Goal: Information Seeking & Learning: Learn about a topic

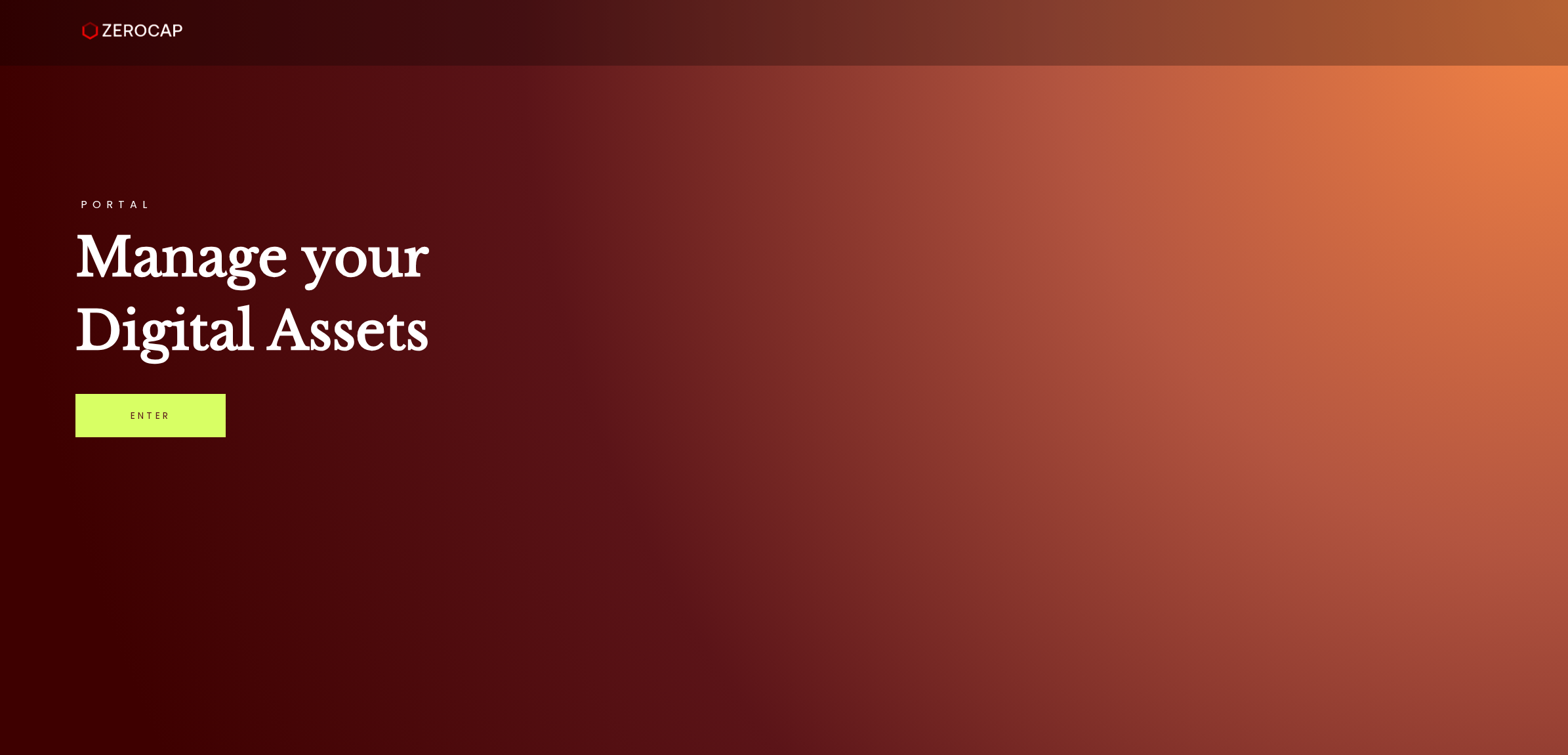
click at [210, 437] on div "PORTAL Manage your Digital Assets Enter" at bounding box center [784, 378] width 1568 height 755
click at [202, 422] on link "Enter" at bounding box center [151, 416] width 151 height 43
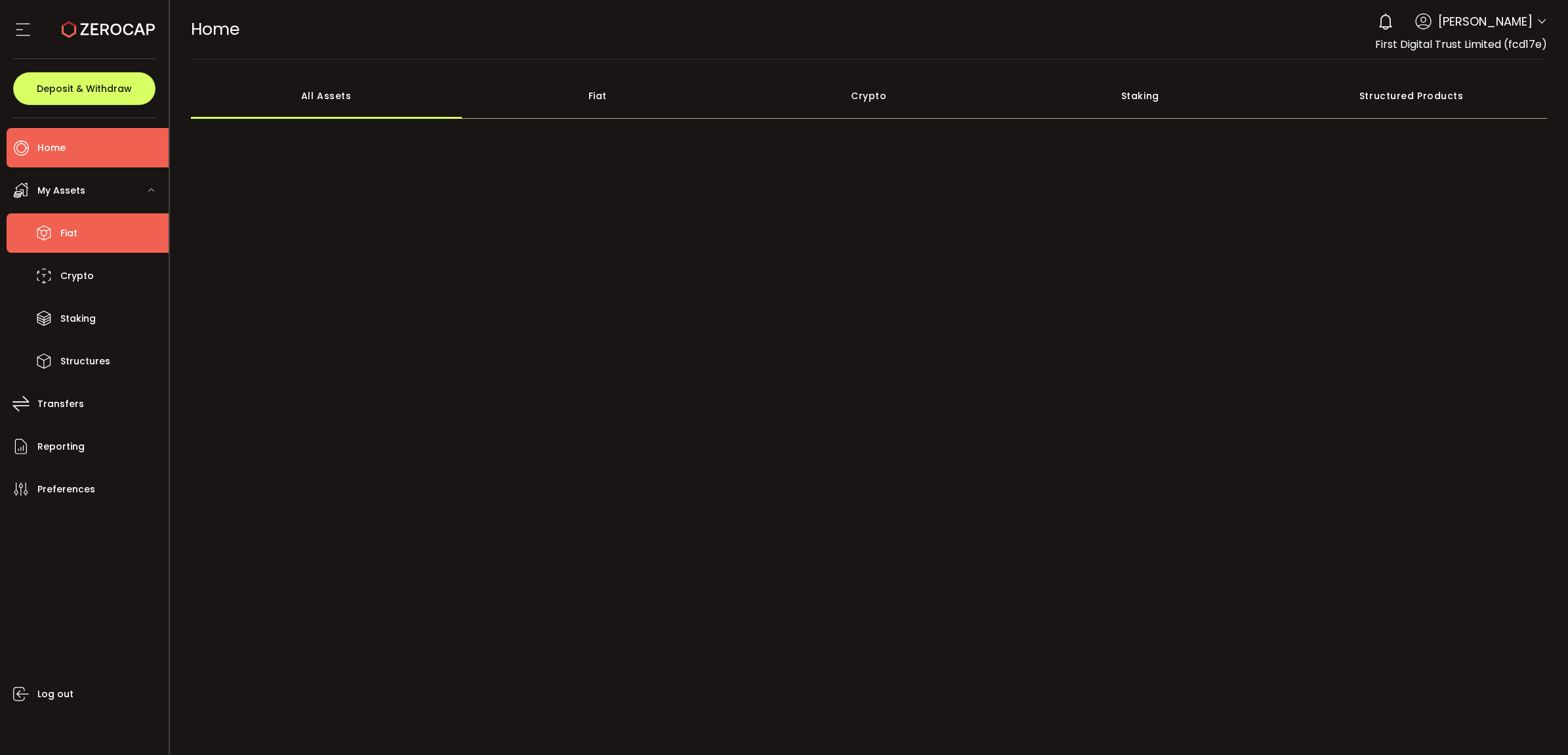
click at [119, 234] on li "Fiat" at bounding box center [88, 233] width 162 height 40
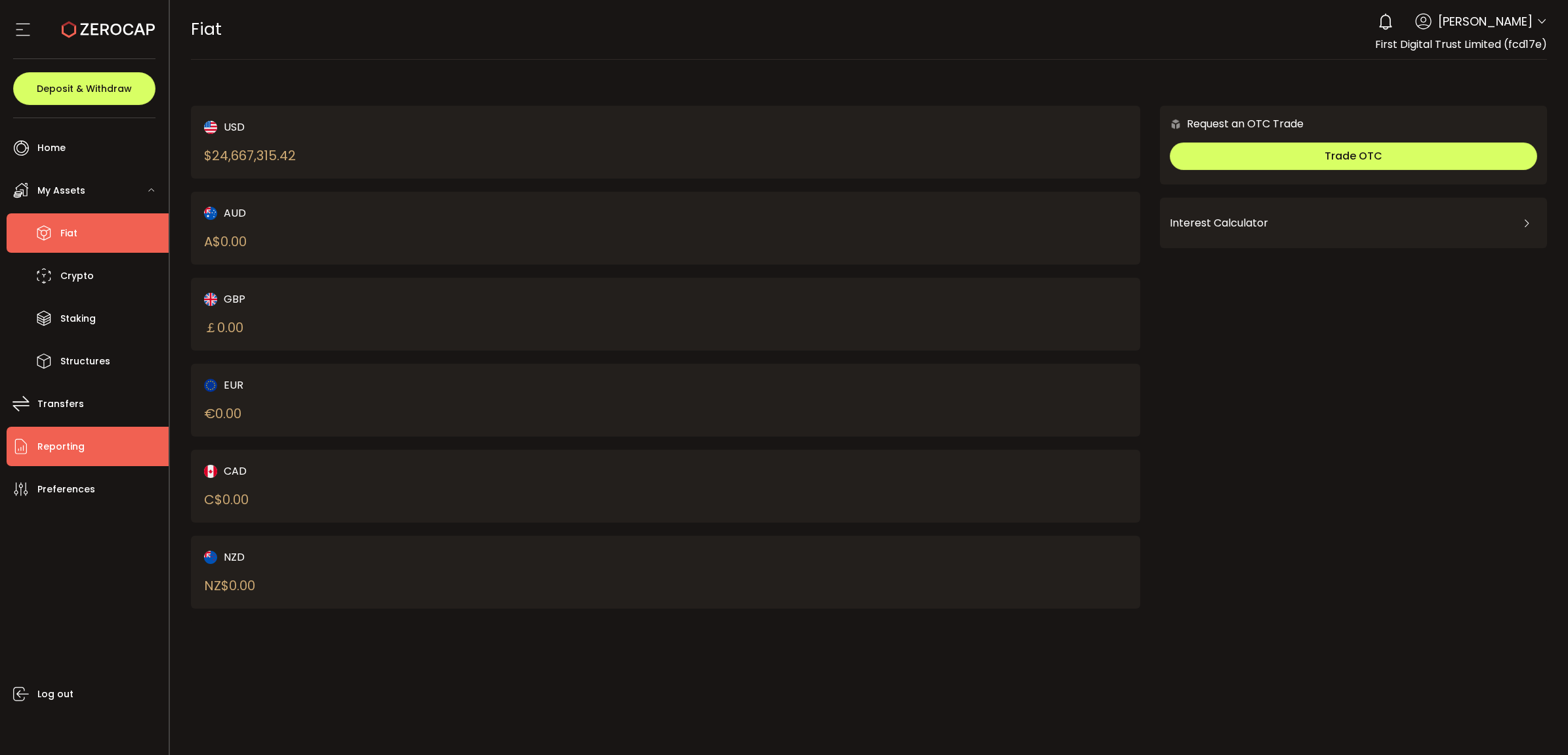
click at [100, 437] on li "Reporting" at bounding box center [88, 446] width 162 height 40
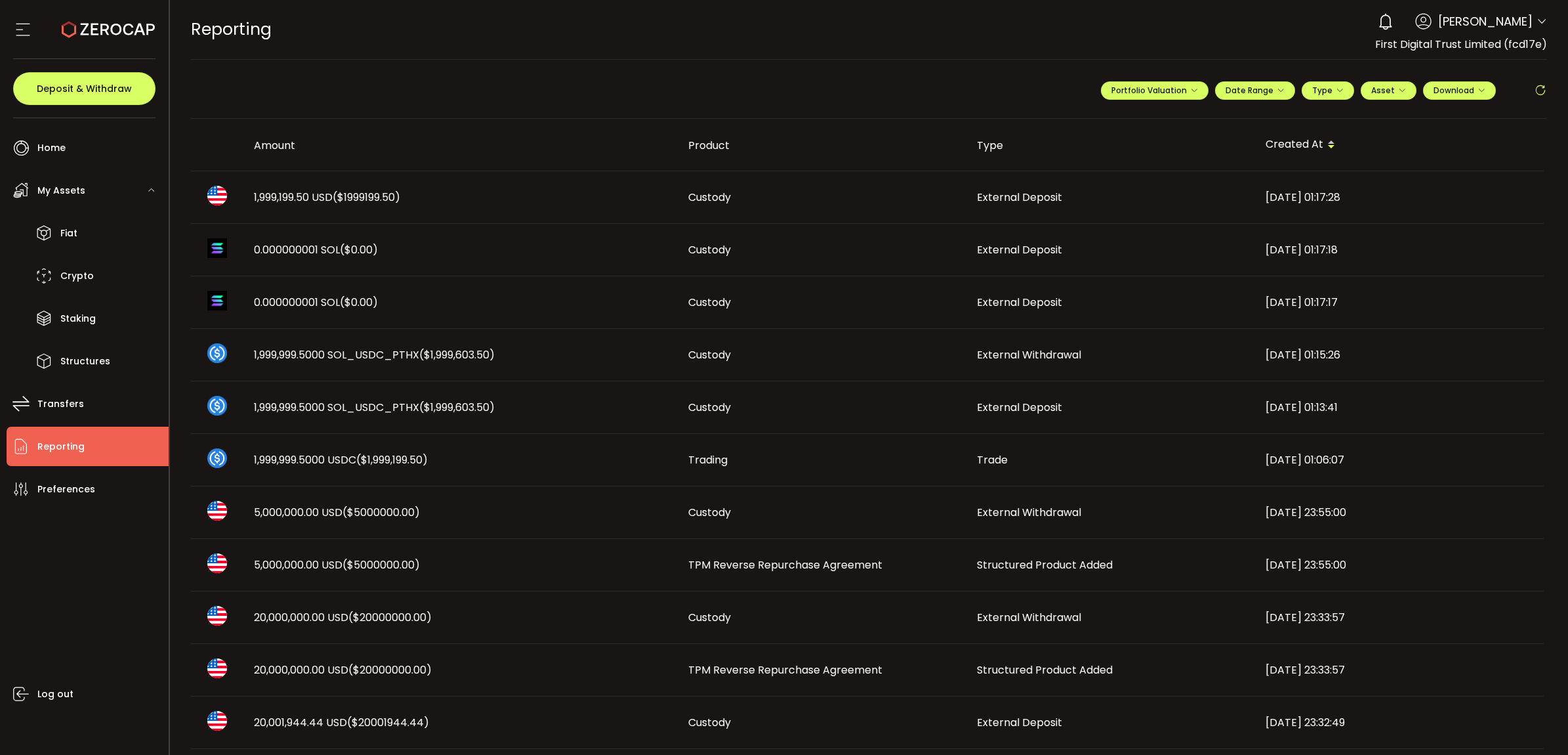
scroll to position [164, 0]
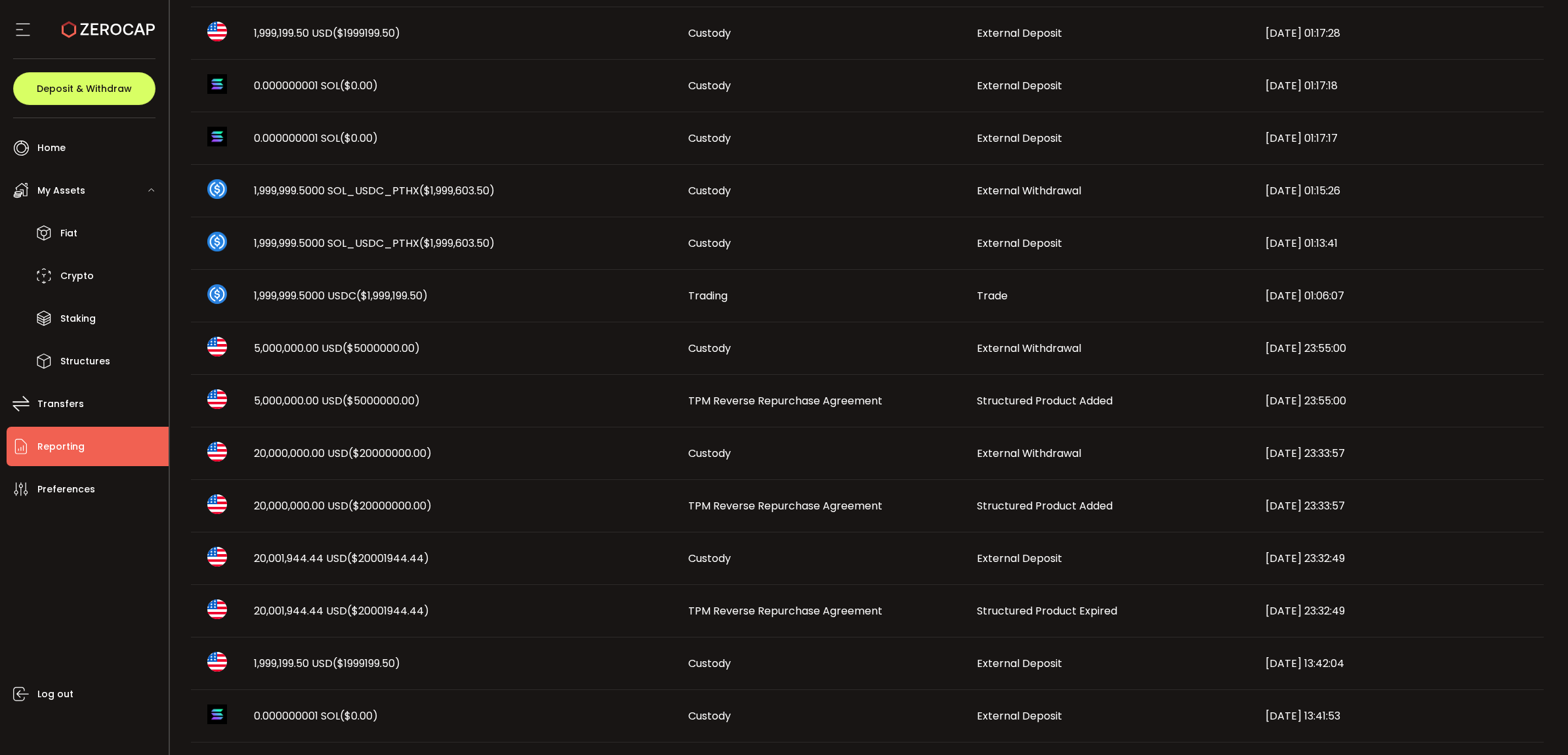
click at [996, 556] on span "External Deposit" at bounding box center [1020, 558] width 85 height 15
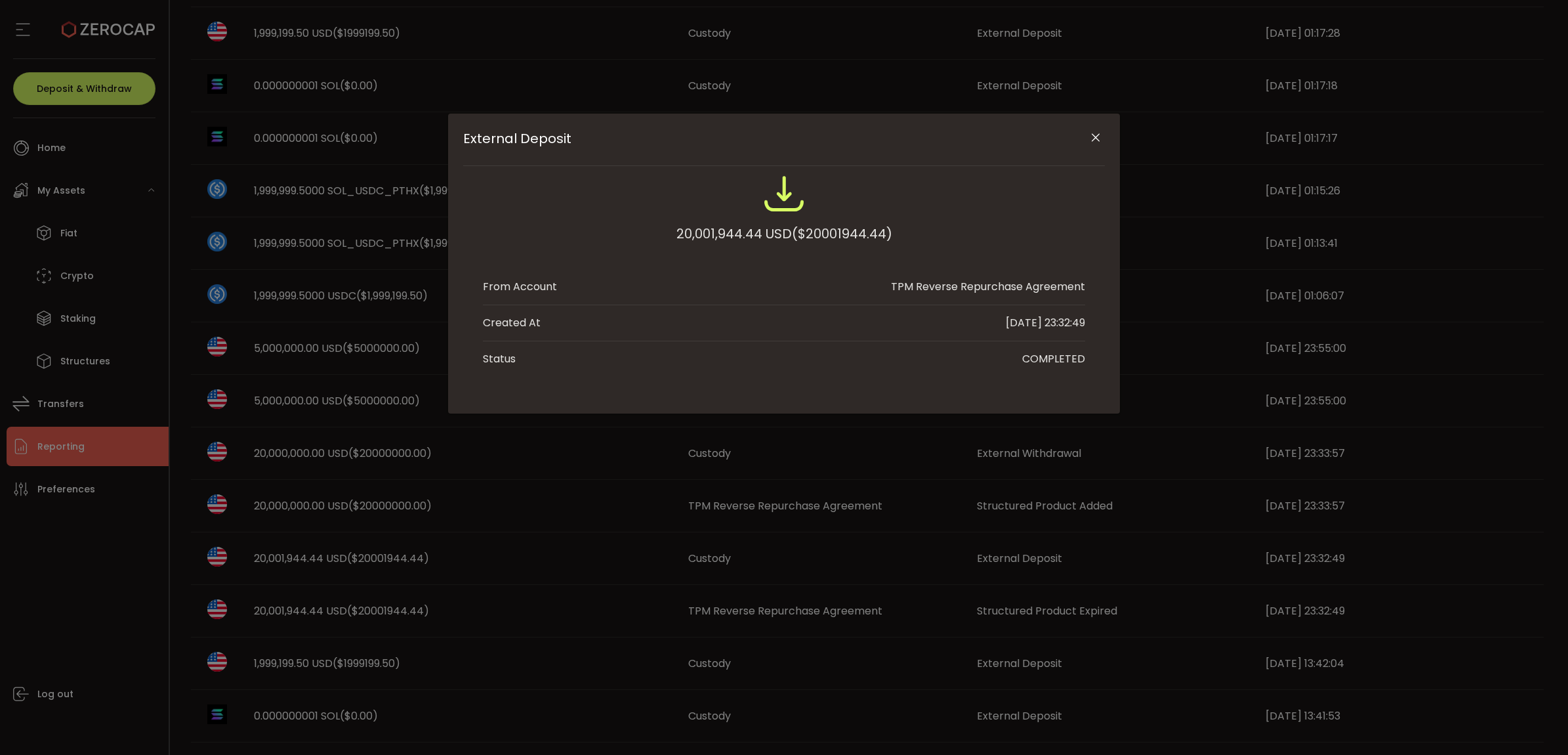
click at [1098, 136] on icon "Close" at bounding box center [1096, 138] width 13 height 13
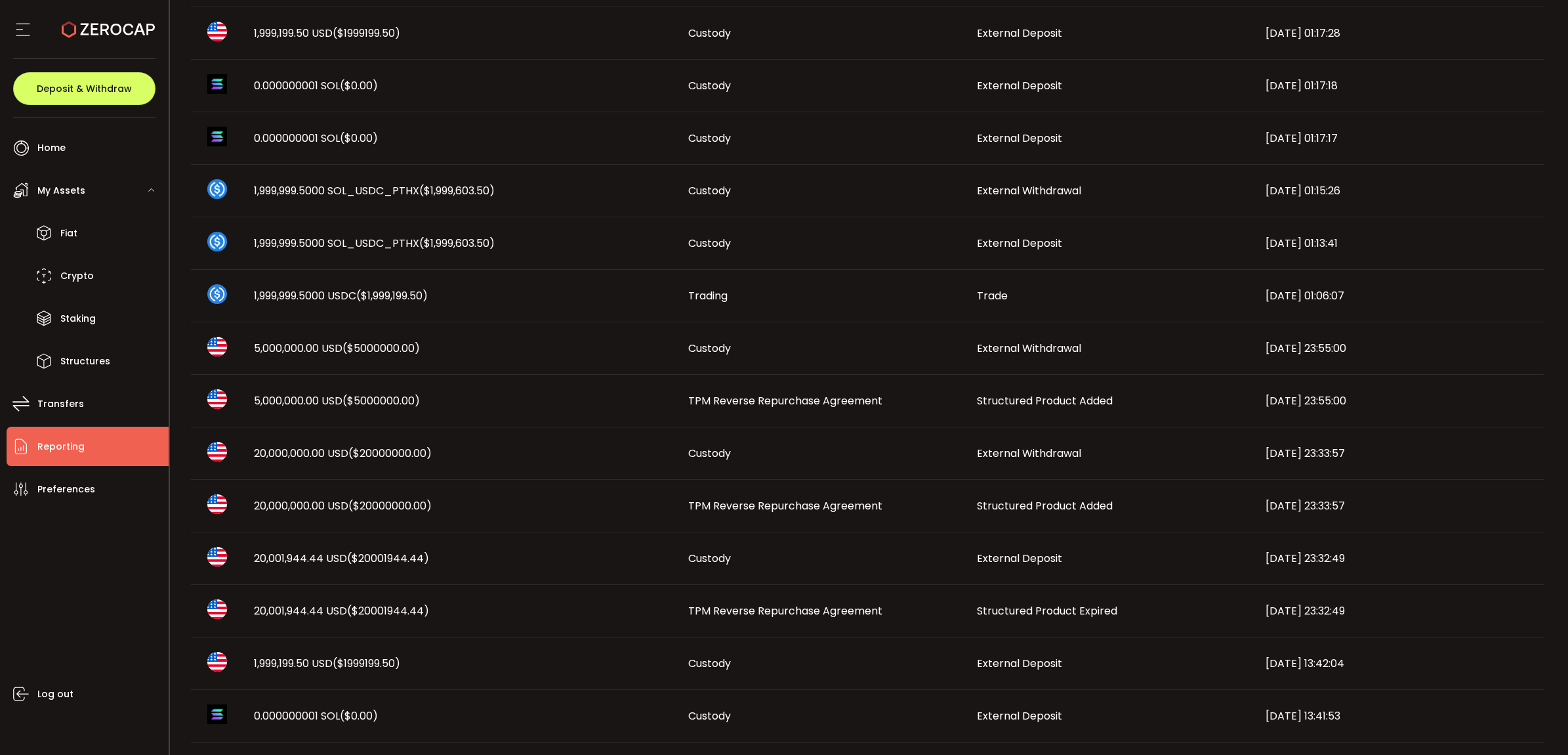
click at [751, 492] on td "TPM Reverse Repurchase Agreement" at bounding box center [822, 506] width 289 height 52
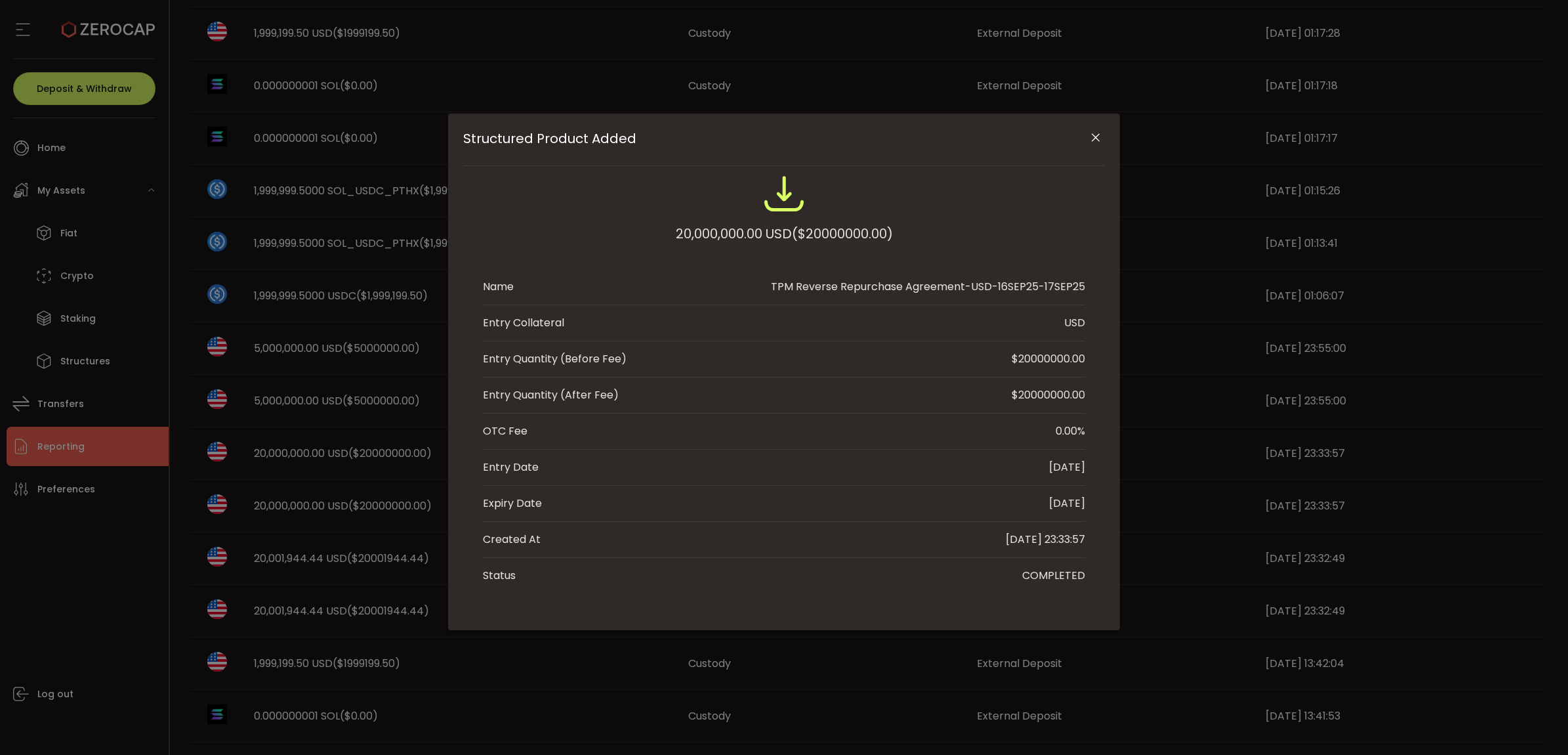
click at [1087, 135] on button "Close" at bounding box center [1096, 138] width 23 height 23
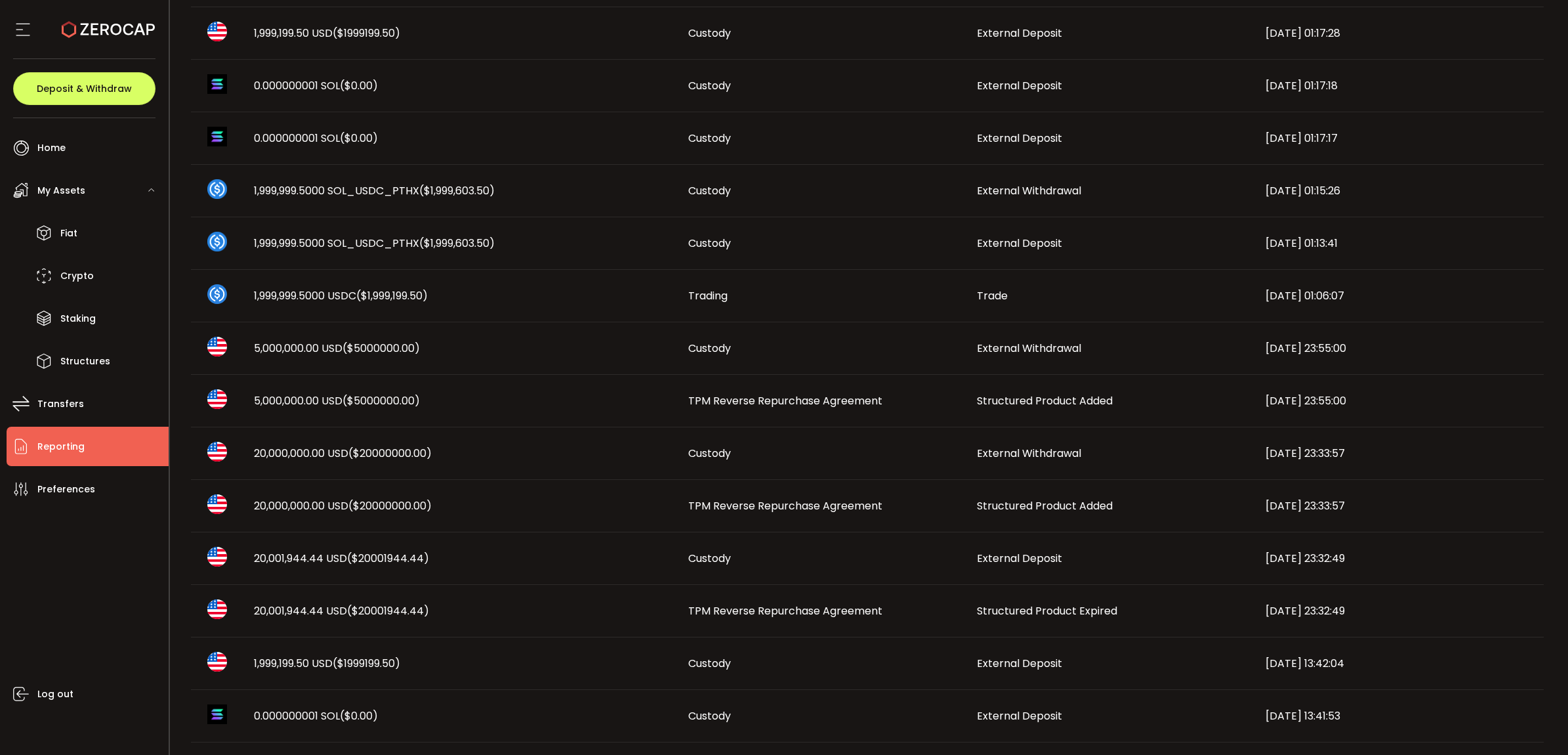
click at [280, 549] on td "20,001,944.44 USD ($20001944.44)" at bounding box center [461, 559] width 434 height 52
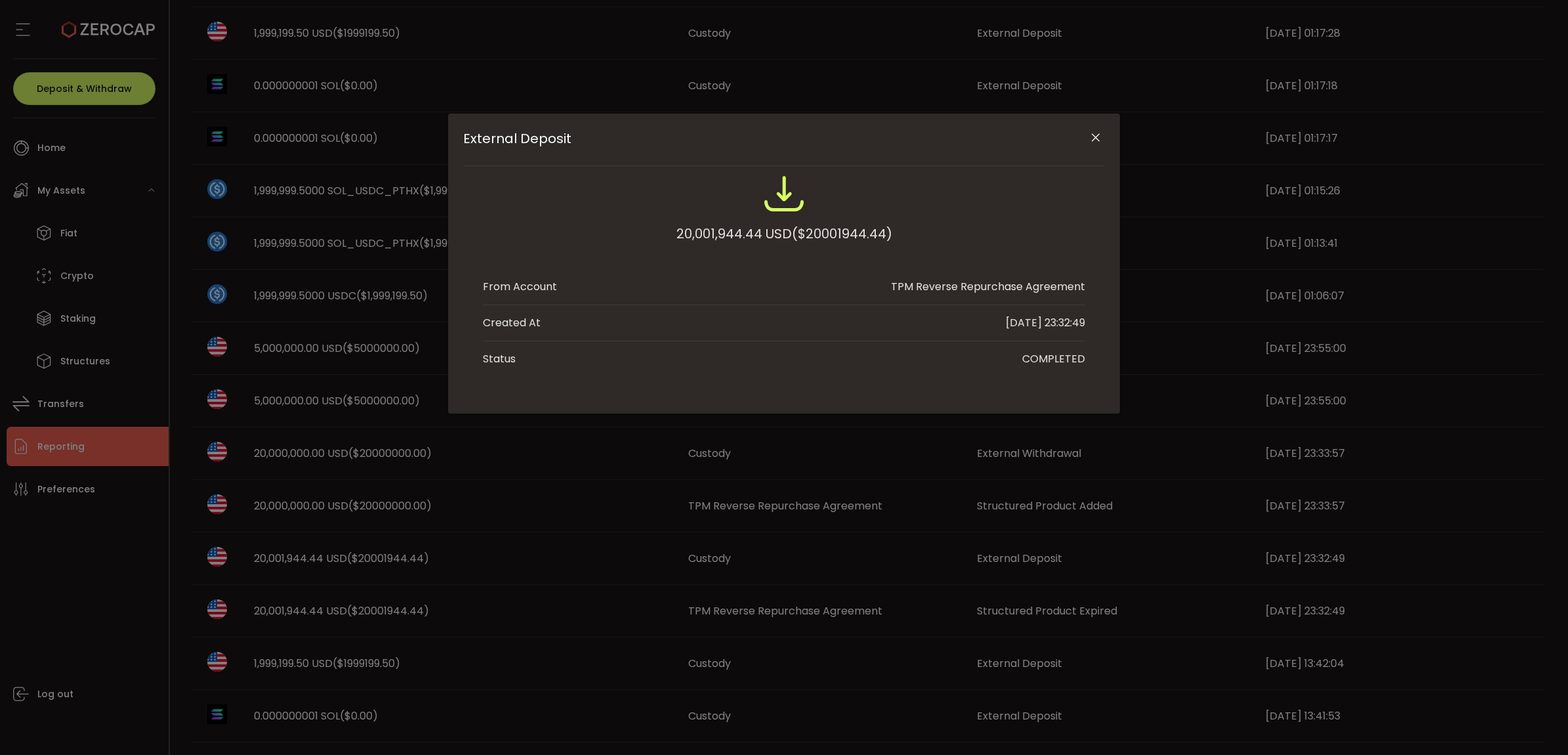
click at [1087, 133] on button "Close" at bounding box center [1096, 138] width 23 height 23
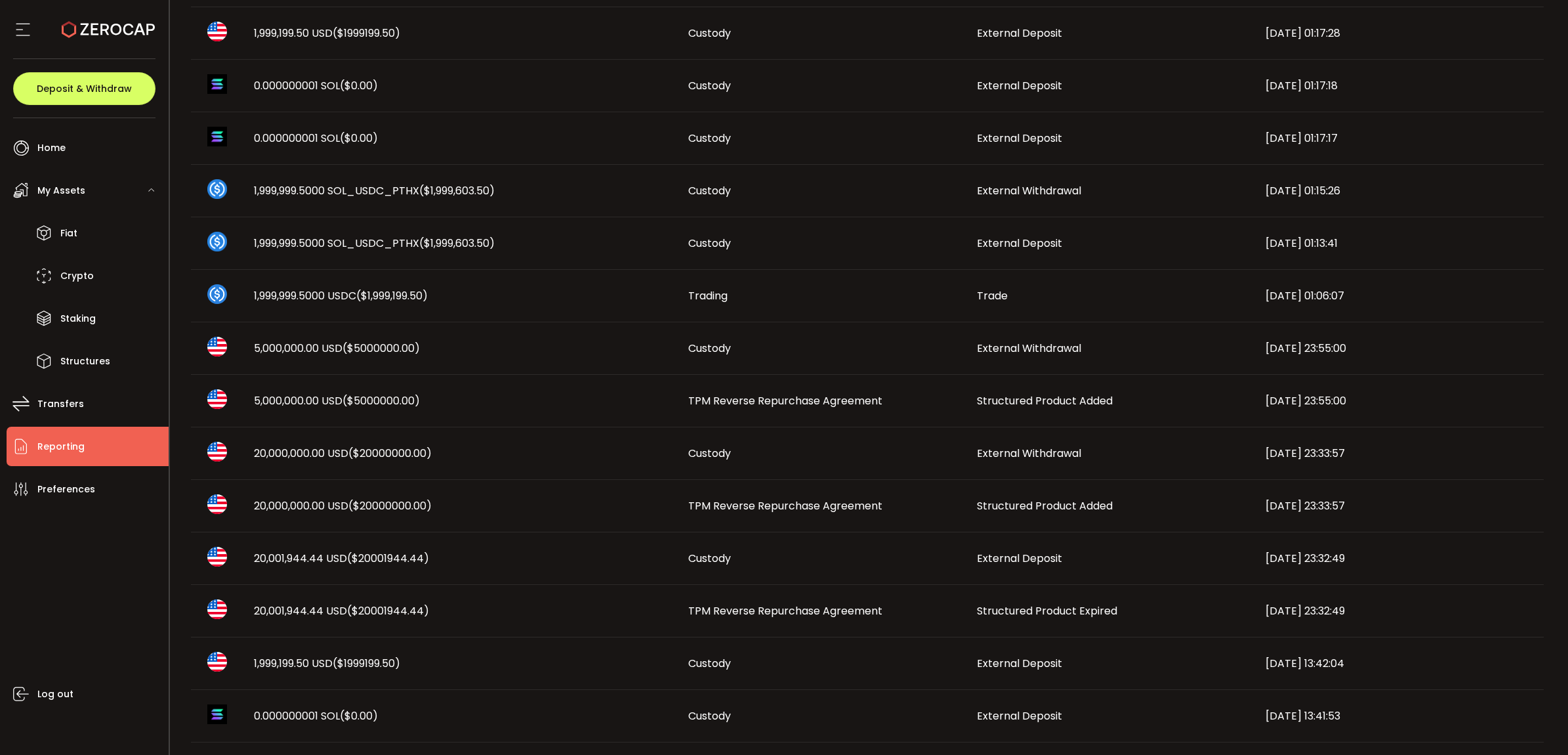
click at [332, 608] on span "20,001,944.44 USD ($20001944.44)" at bounding box center [341, 610] width 175 height 15
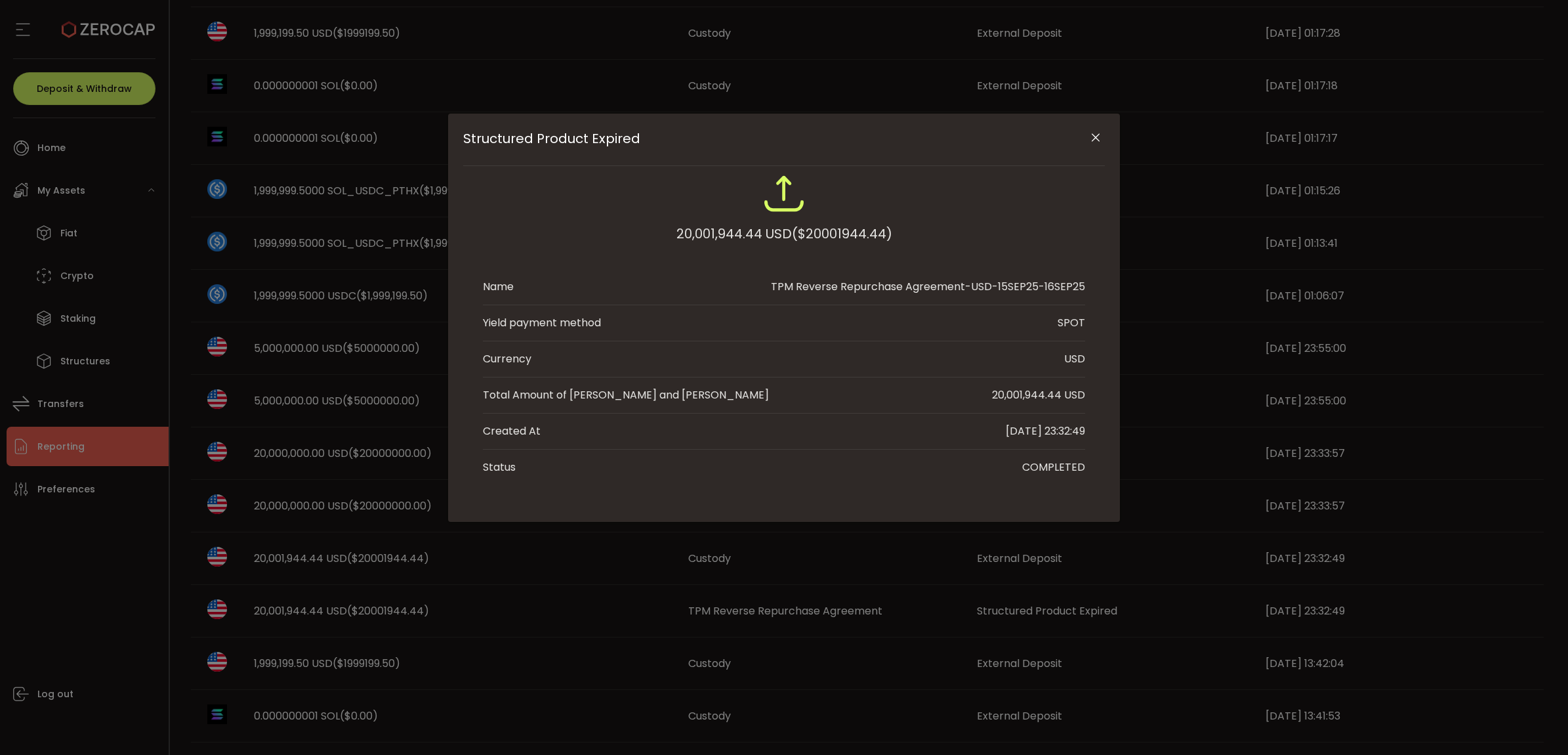
drag, startPoint x: 1019, startPoint y: 395, endPoint x: 1060, endPoint y: 394, distance: 41.0
click at [1060, 394] on div "20,001,944.44 USD" at bounding box center [1039, 395] width 93 height 16
copy div "1,944.44"
click at [1095, 136] on icon "Close" at bounding box center [1096, 138] width 13 height 13
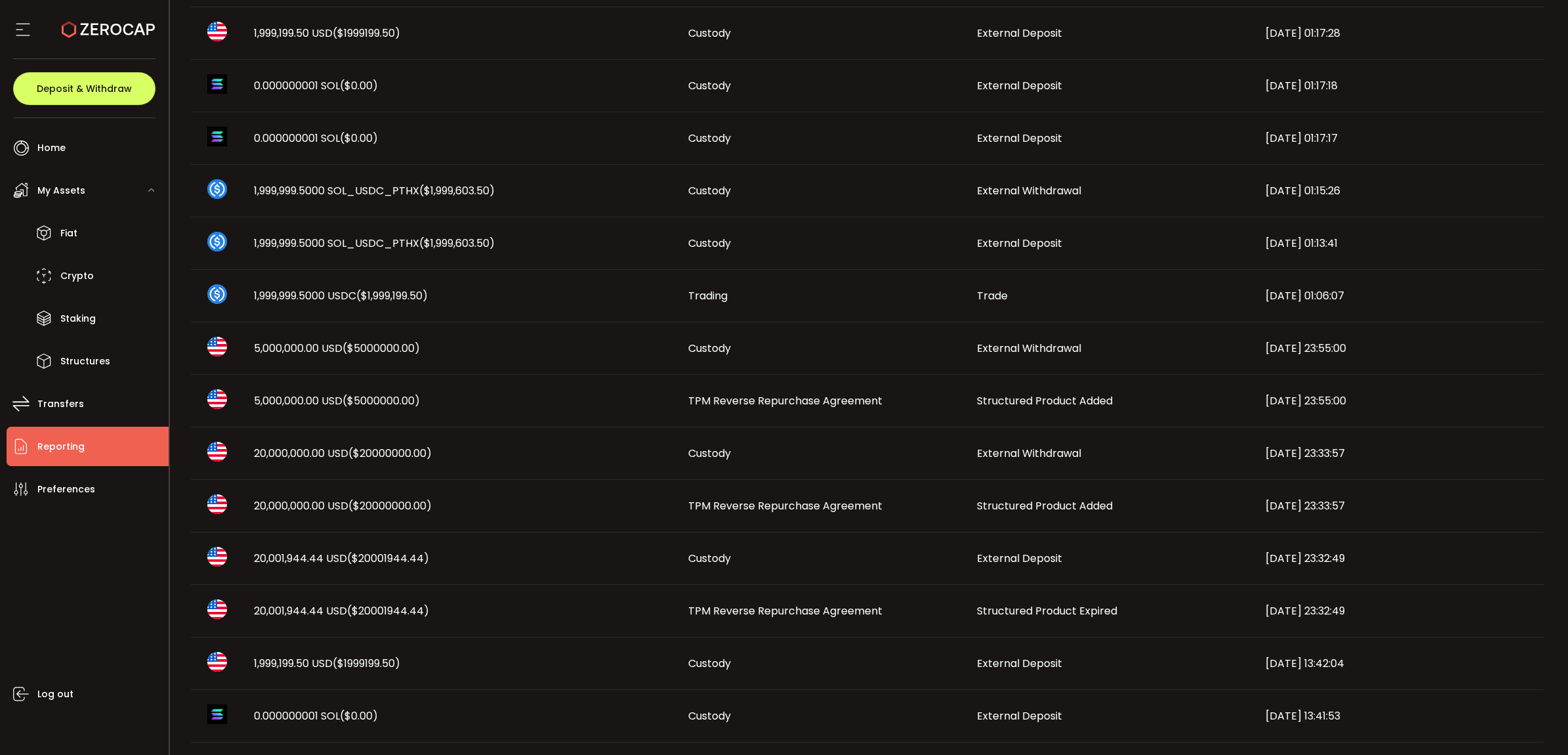
click at [801, 395] on span "TPM Reverse Repurchase Agreement" at bounding box center [785, 401] width 194 height 15
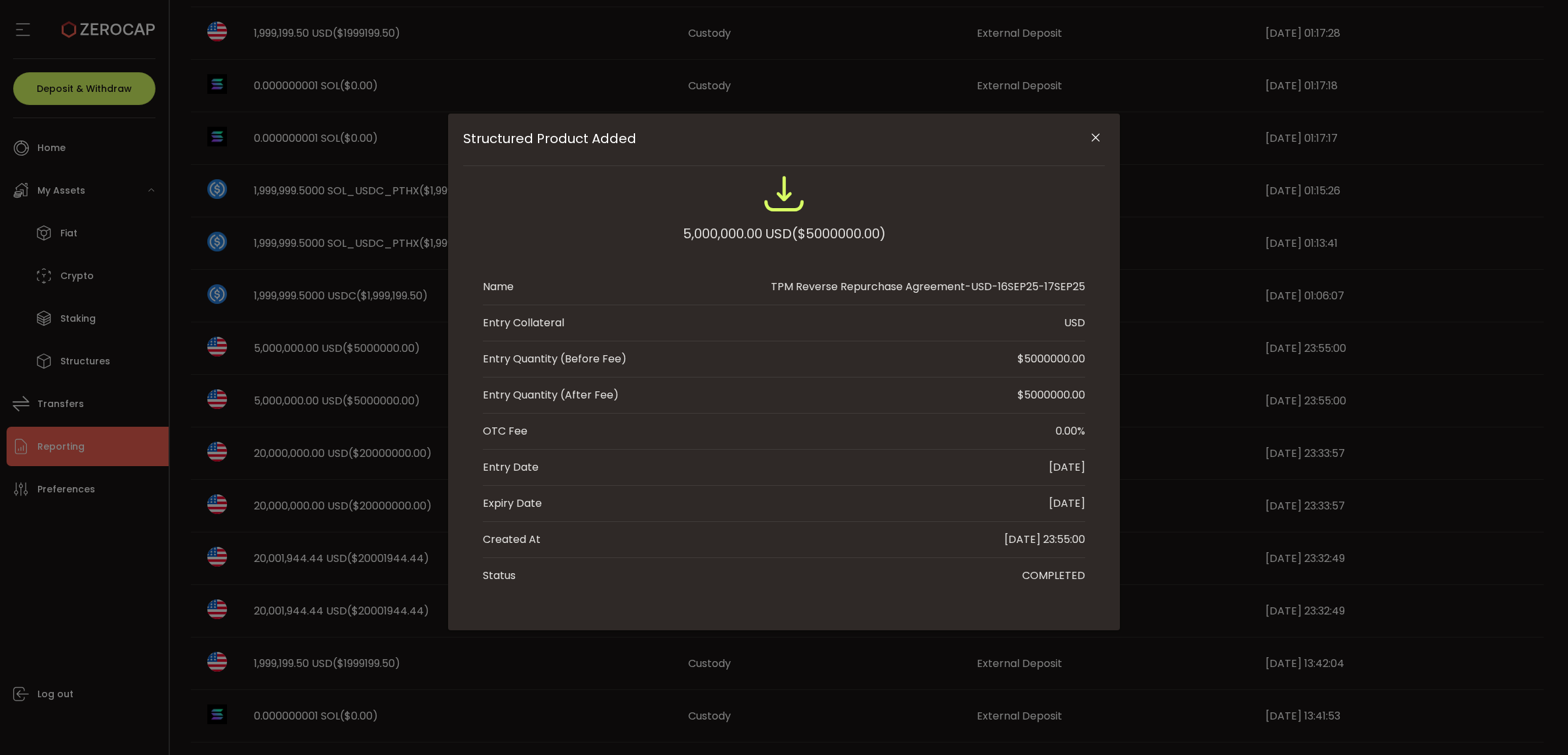
click at [1096, 135] on icon "Close" at bounding box center [1096, 138] width 13 height 13
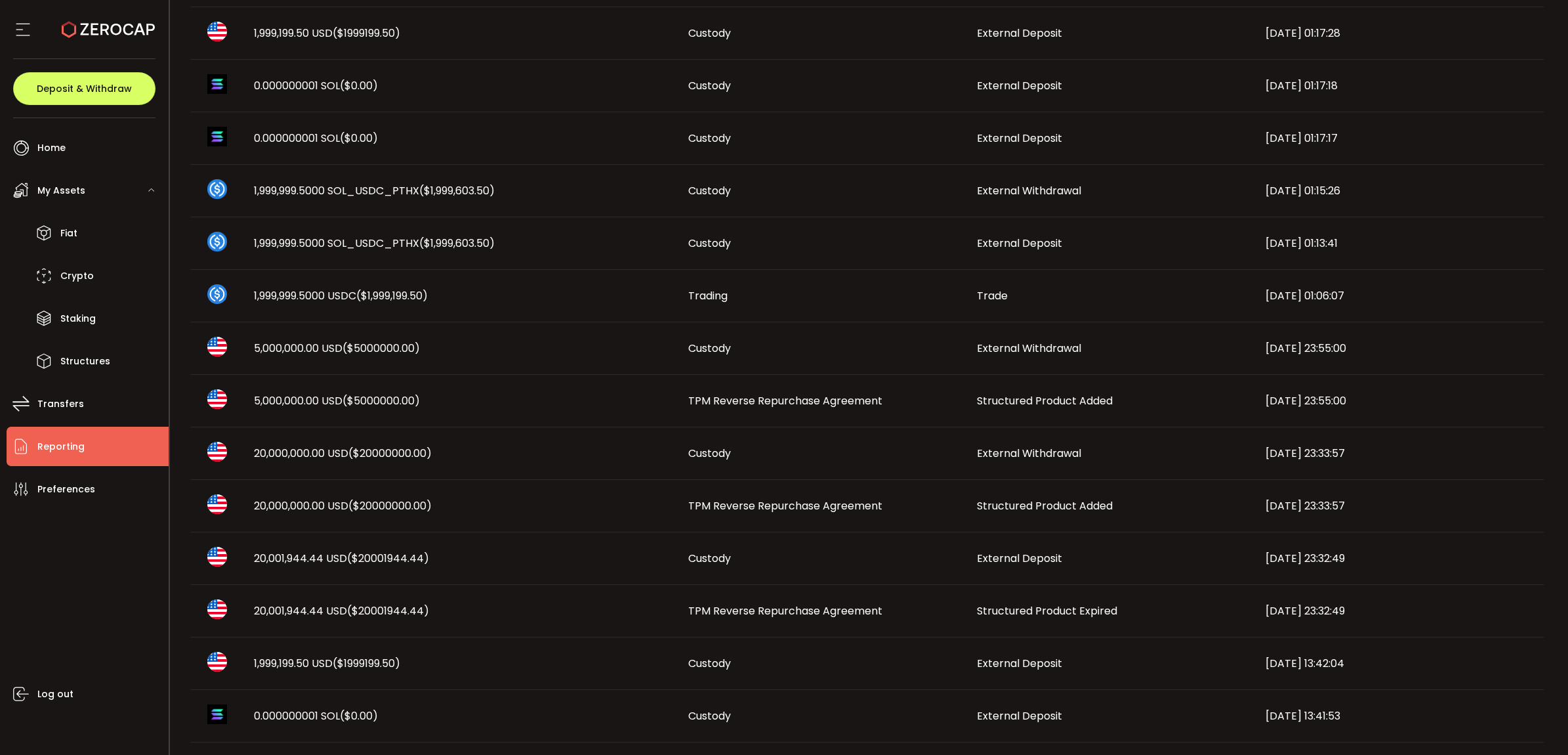
click at [299, 353] on span "5,000,000.00 USD ($5000000.00)" at bounding box center [337, 348] width 166 height 15
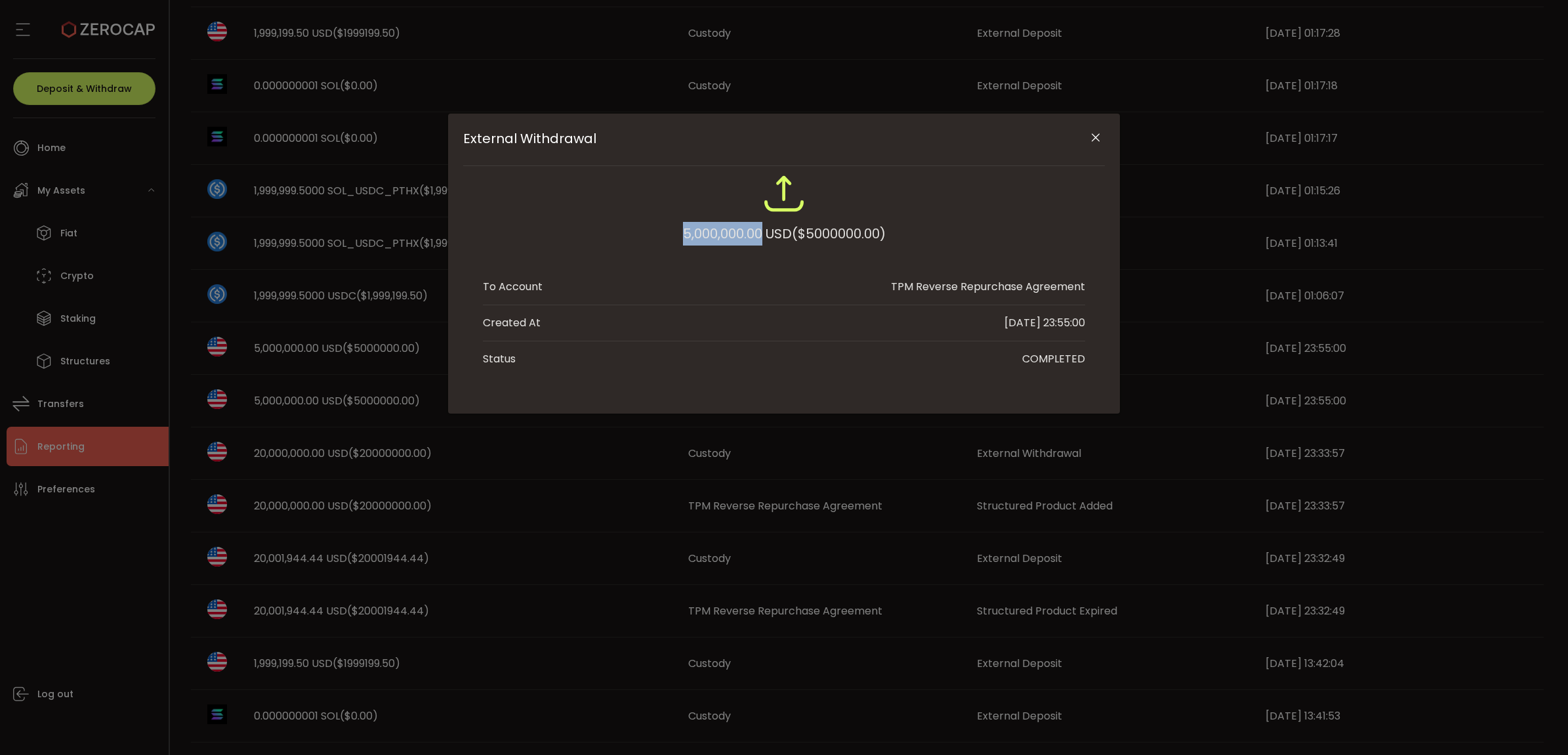
drag, startPoint x: 756, startPoint y: 231, endPoint x: 670, endPoint y: 228, distance: 86.1
click at [648, 228] on div "5,000,000.00 USD ($5000000.00)" at bounding box center [784, 215] width 602 height 86
copy div "5,000,000.00"
drag, startPoint x: 1007, startPoint y: 486, endPoint x: 398, endPoint y: 471, distance: 609.2
click at [1004, 487] on div "External Withdrawal 5,000,000.00 USD ($5000000.00) To Account TPM Reverse Repur…" at bounding box center [784, 378] width 1568 height 755
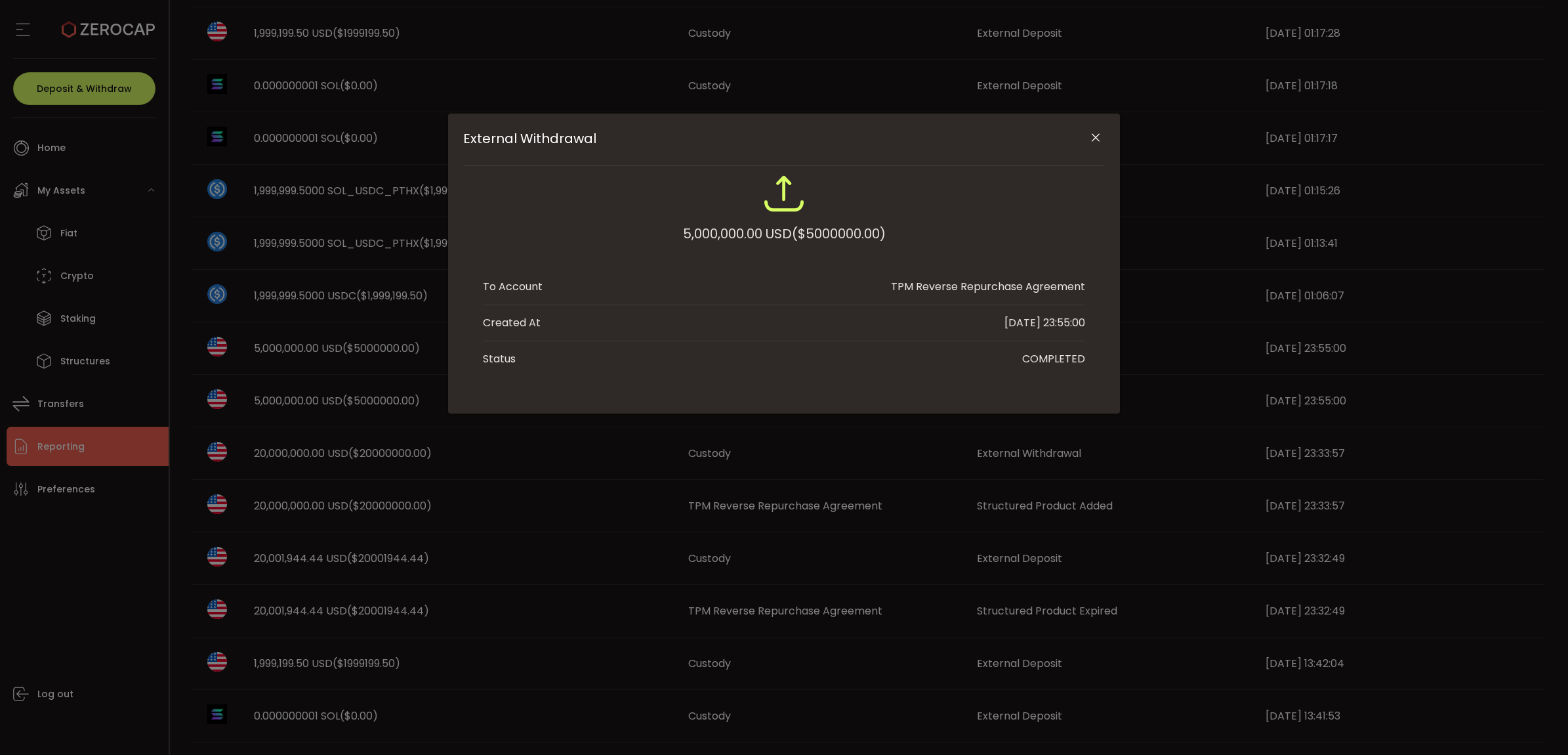
click at [1101, 140] on icon "Close" at bounding box center [1096, 138] width 13 height 13
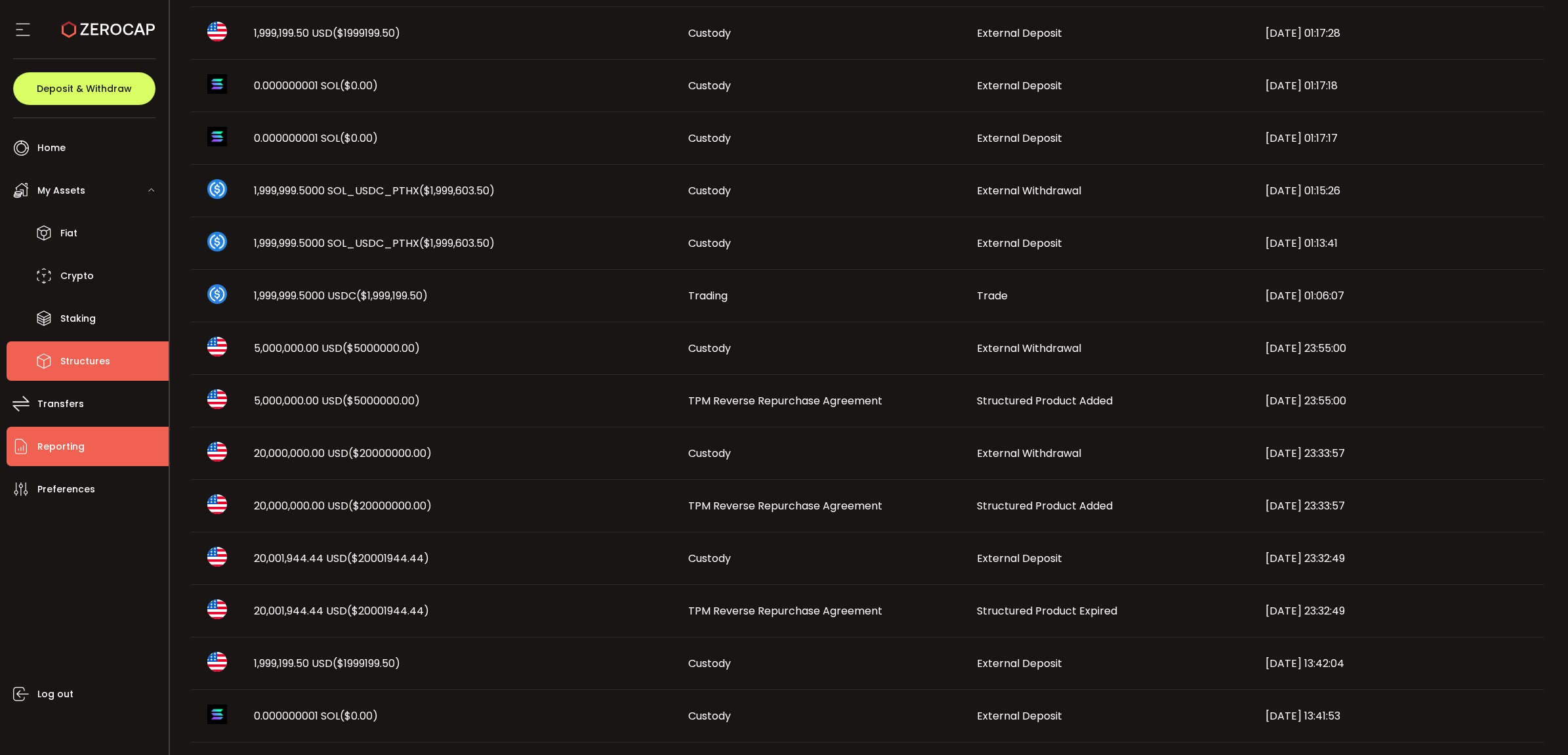
click at [129, 362] on li "Structures" at bounding box center [88, 361] width 162 height 40
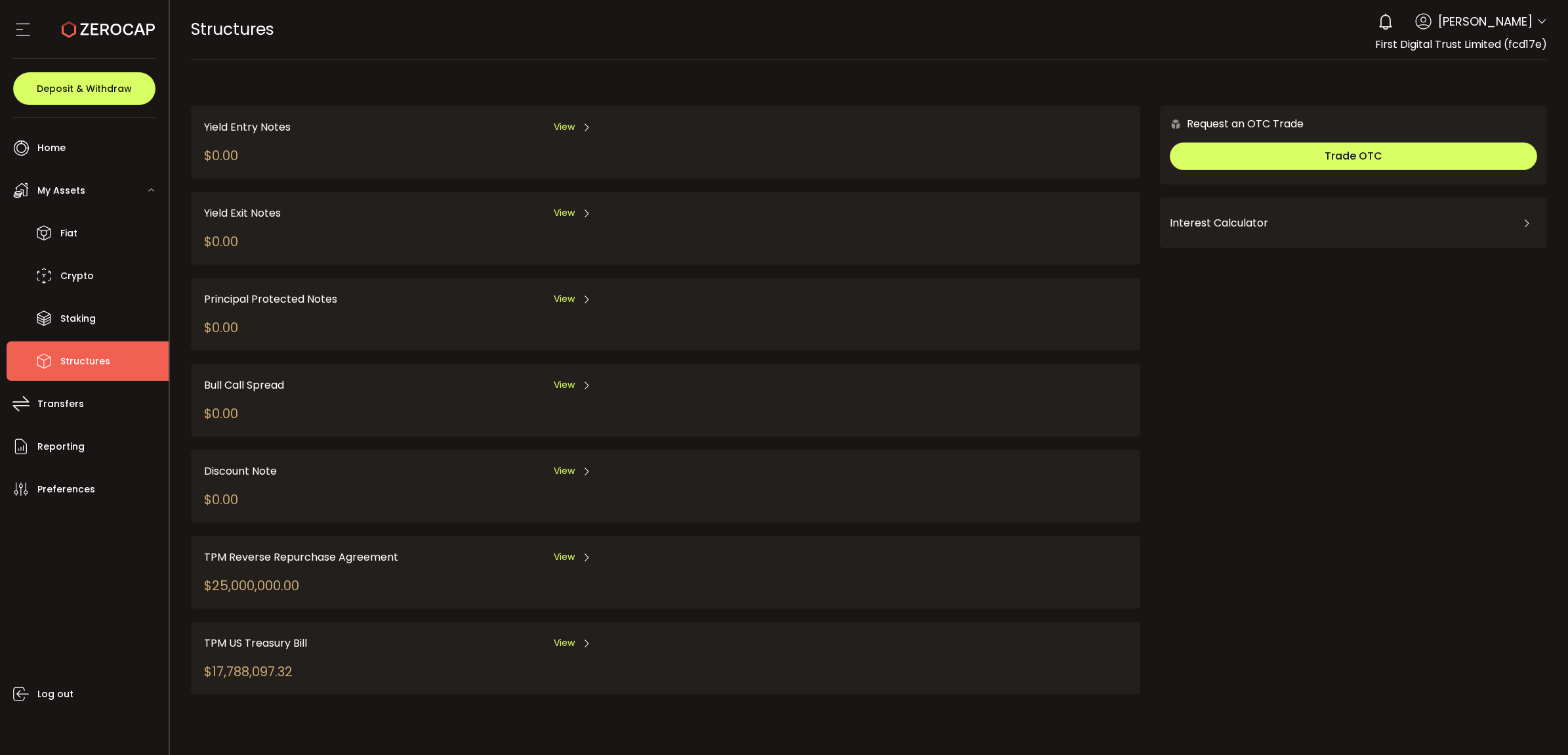
click at [559, 550] on span "View" at bounding box center [565, 557] width 21 height 13
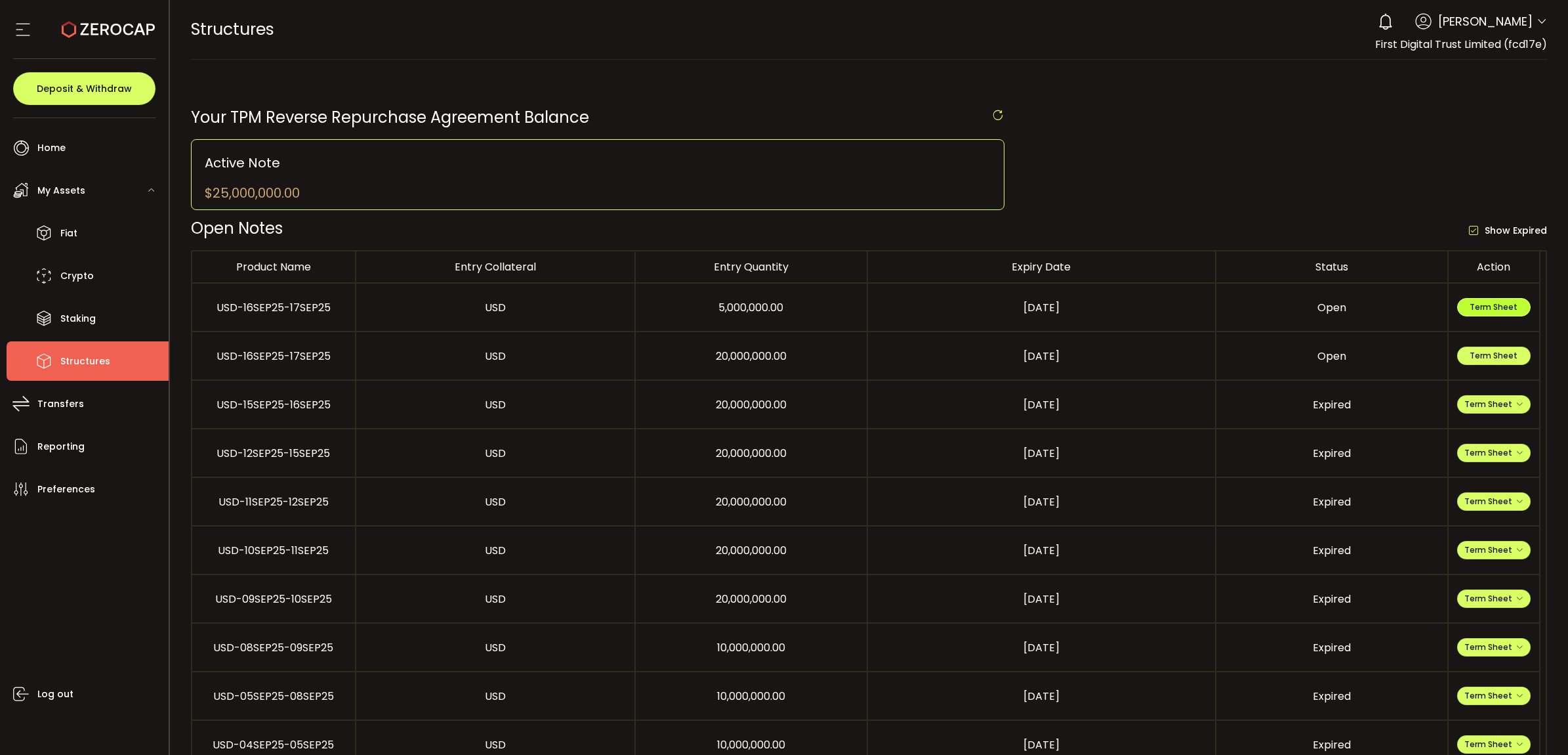
click at [1497, 312] on span "Term Sheet" at bounding box center [1494, 306] width 48 height 11
click at [92, 235] on li "Fiat" at bounding box center [88, 233] width 162 height 40
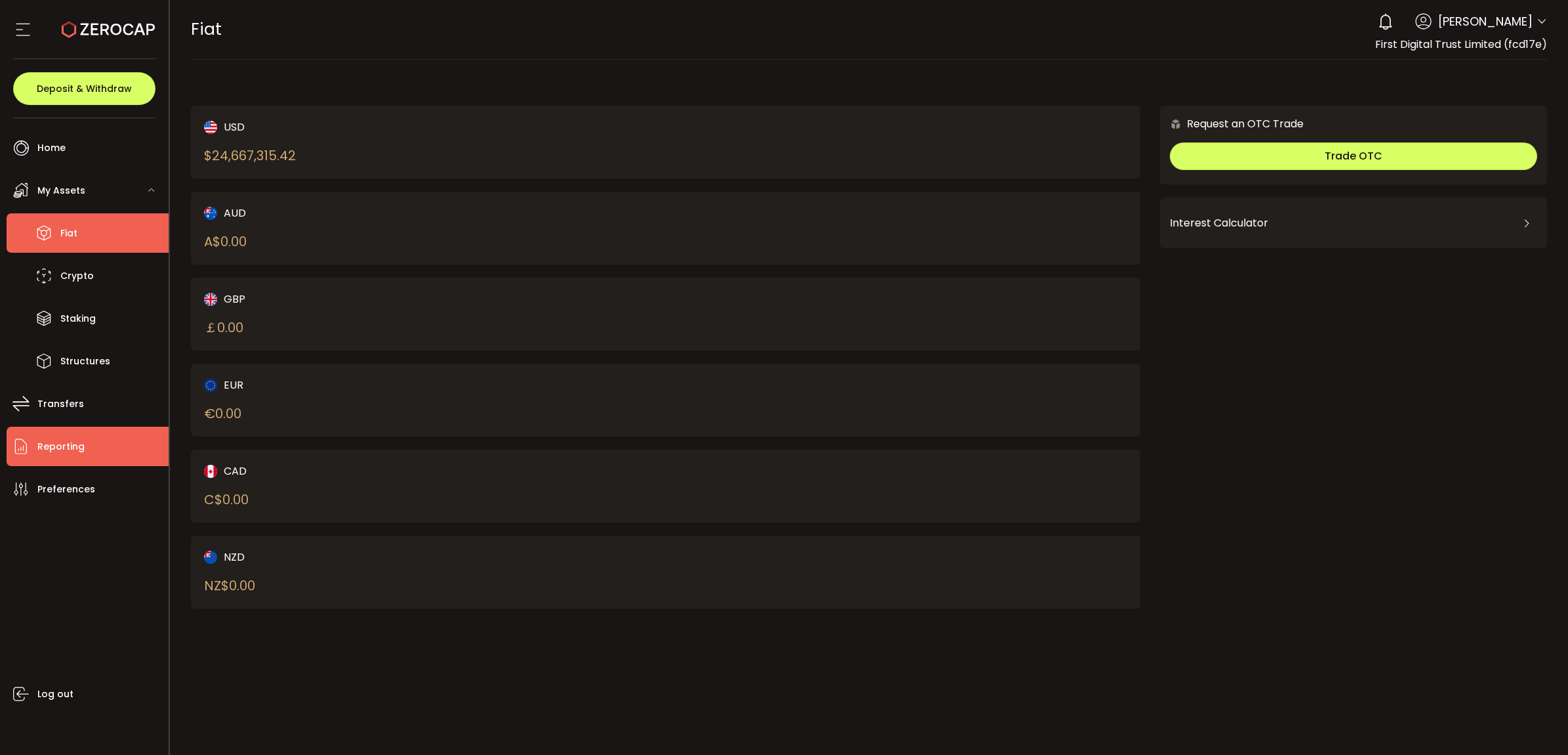
click at [86, 461] on li "Reporting" at bounding box center [88, 446] width 162 height 40
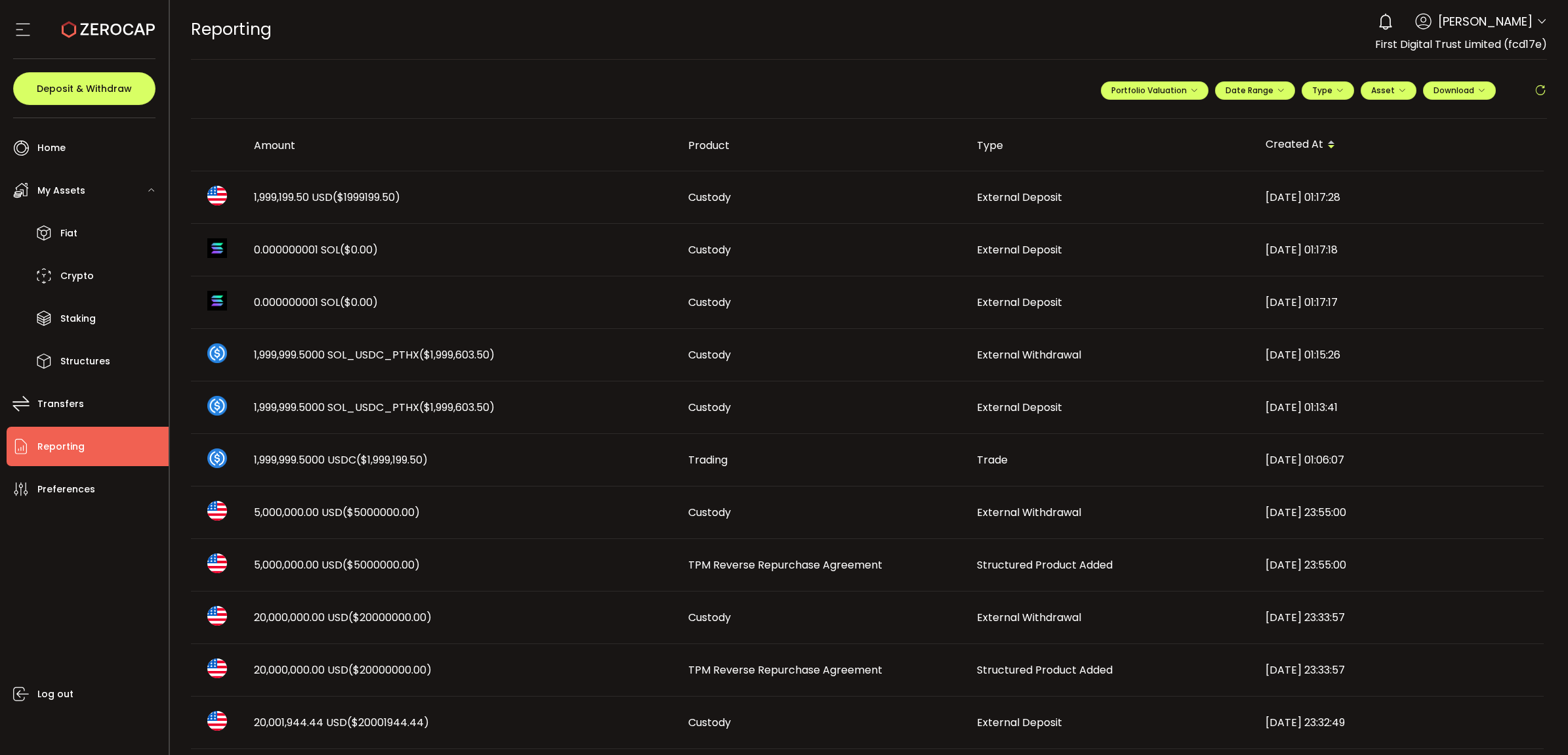
scroll to position [164, 0]
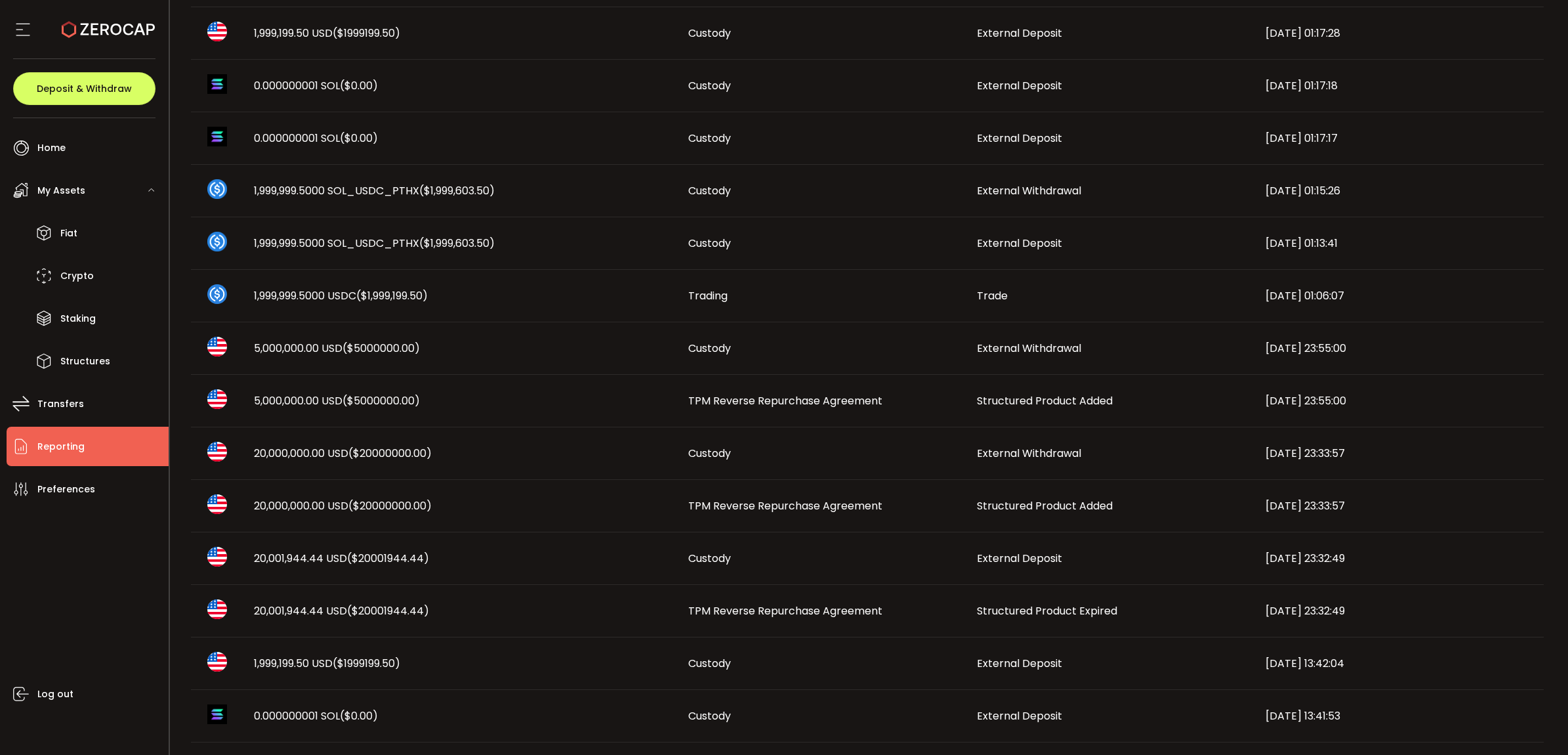
click at [843, 510] on span "TPM Reverse Repurchase Agreement" at bounding box center [785, 506] width 194 height 15
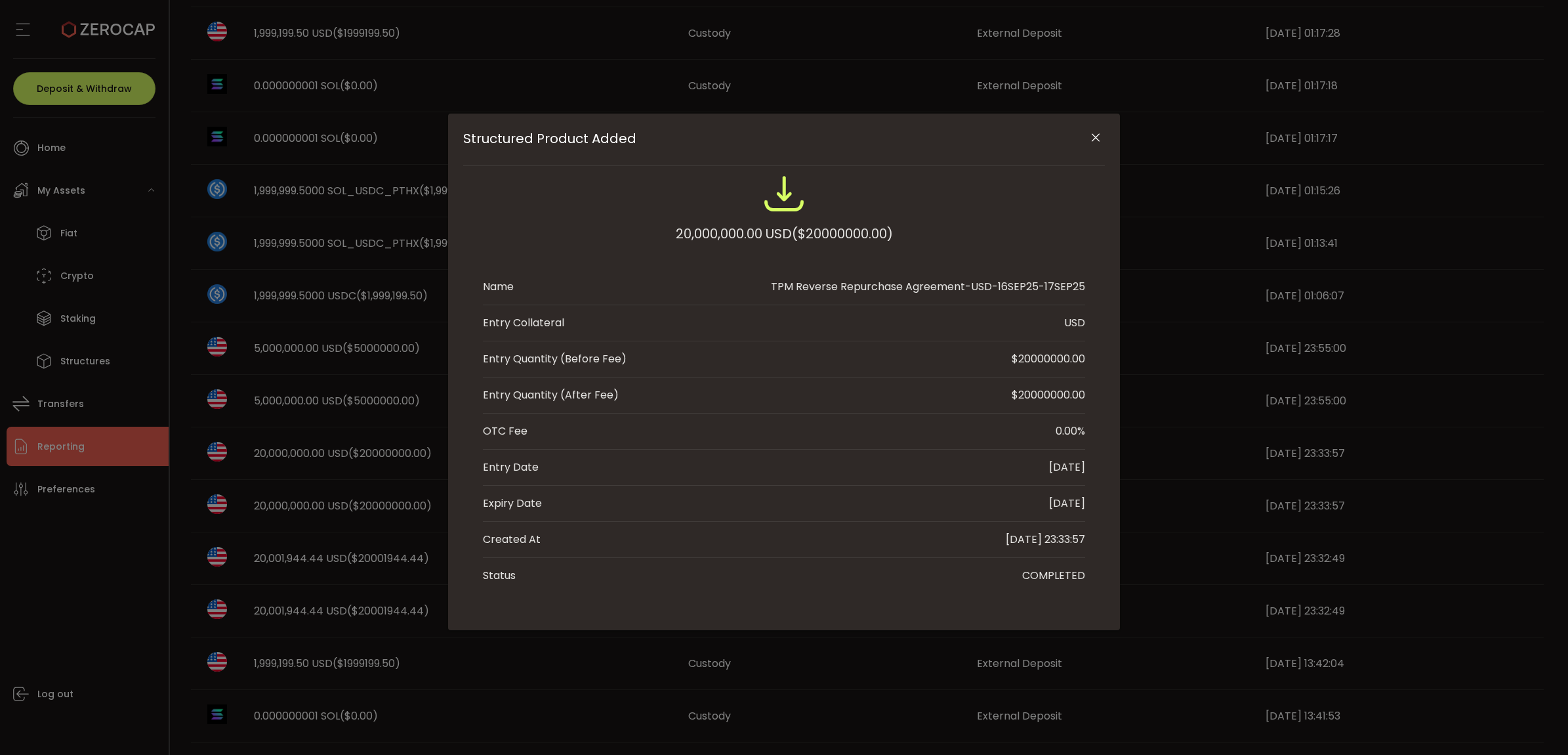
click at [1093, 136] on icon "Close" at bounding box center [1096, 138] width 13 height 13
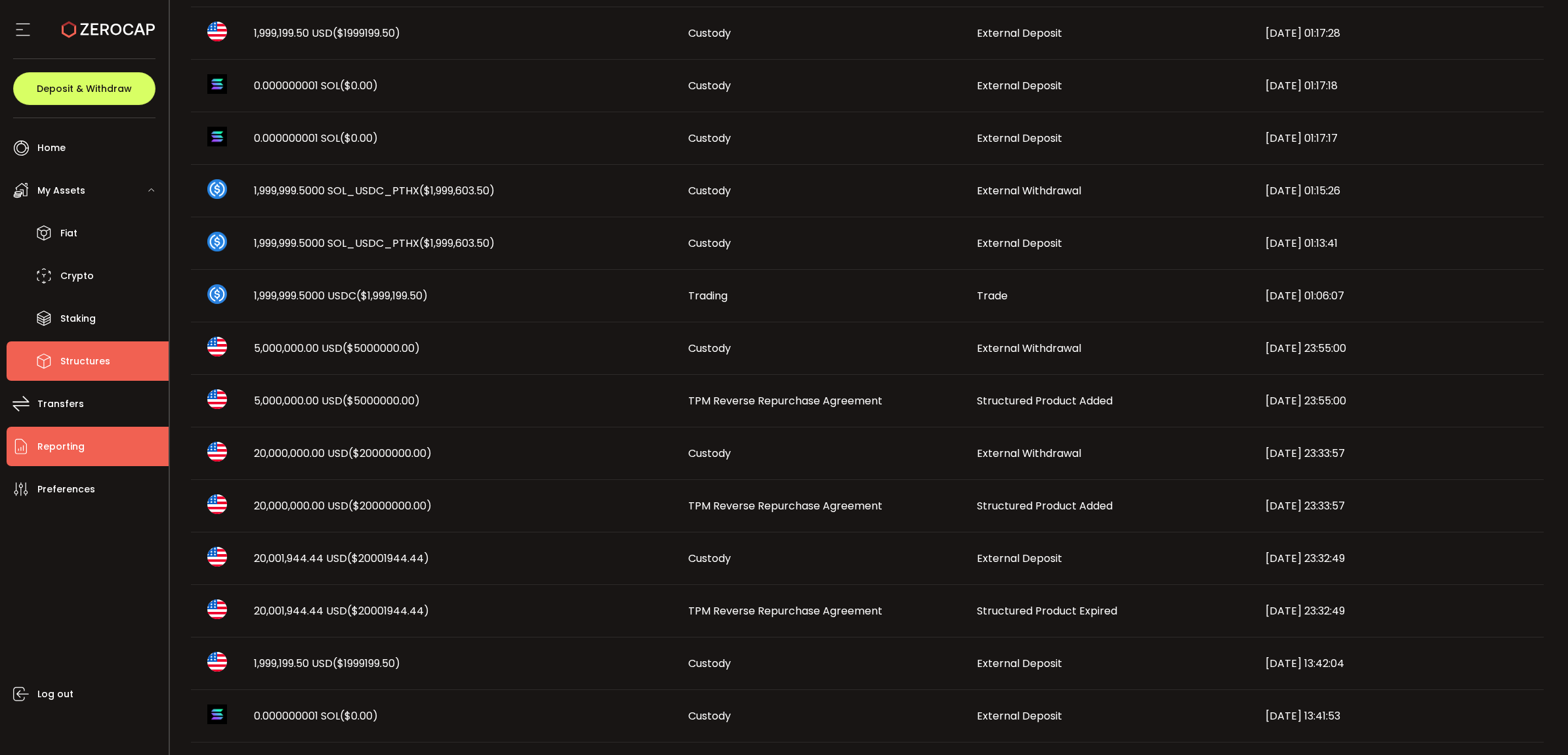
click at [91, 356] on span "Structures" at bounding box center [85, 361] width 50 height 19
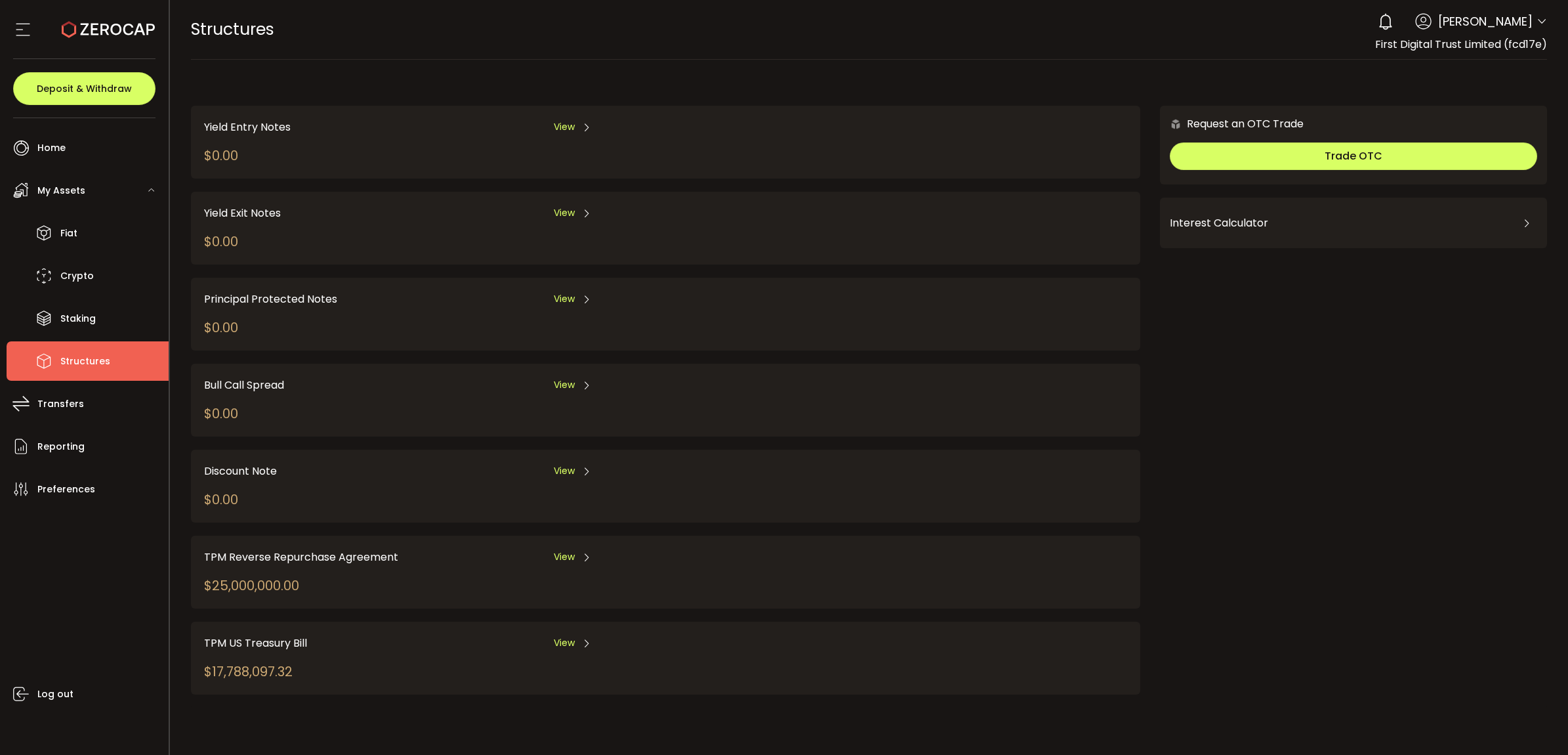
click at [551, 549] on div "TPM Reverse Repurchase Agreement View" at bounding box center [527, 557] width 646 height 16
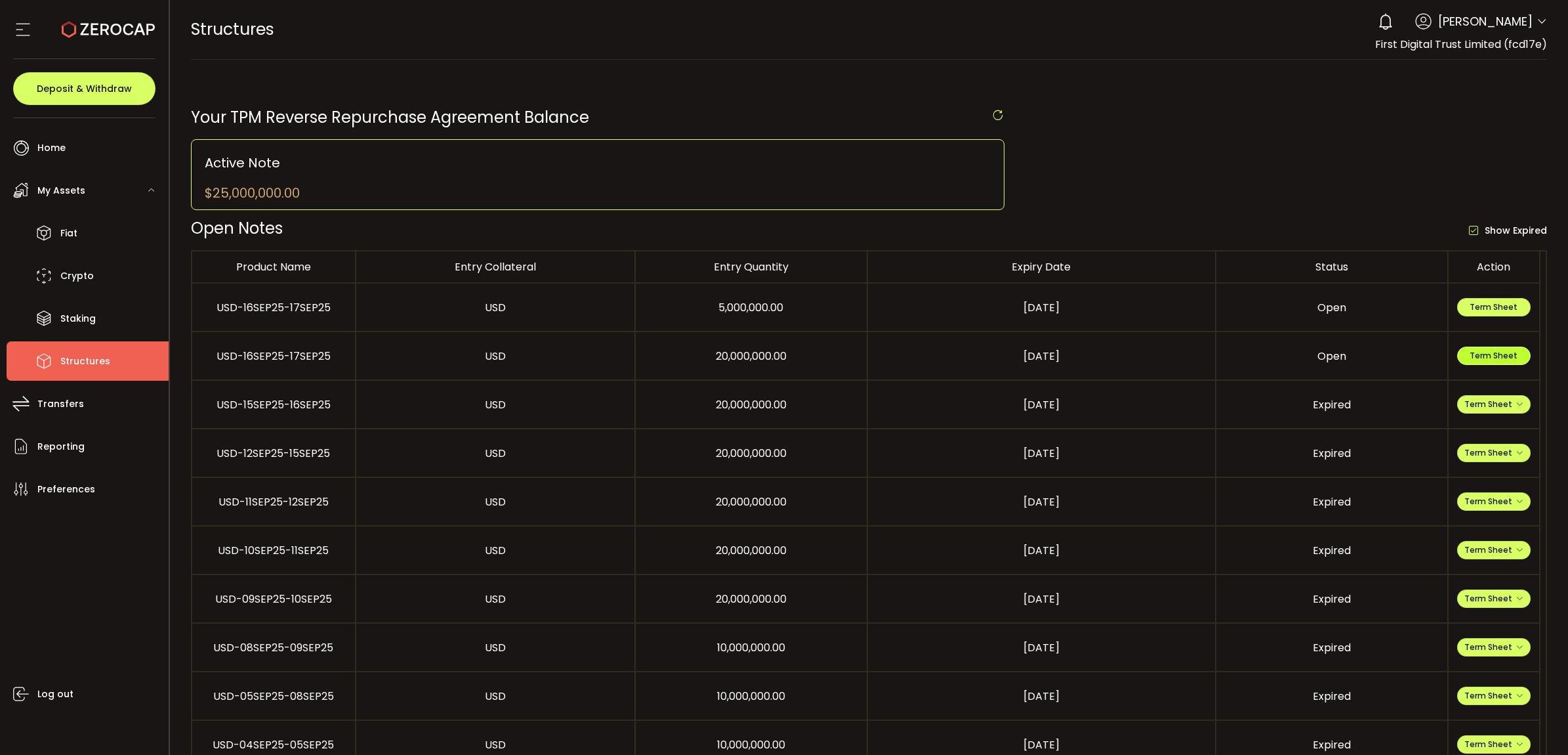
click at [1489, 352] on span "Term Sheet" at bounding box center [1494, 355] width 48 height 11
click at [76, 230] on span "Fiat" at bounding box center [69, 233] width 17 height 19
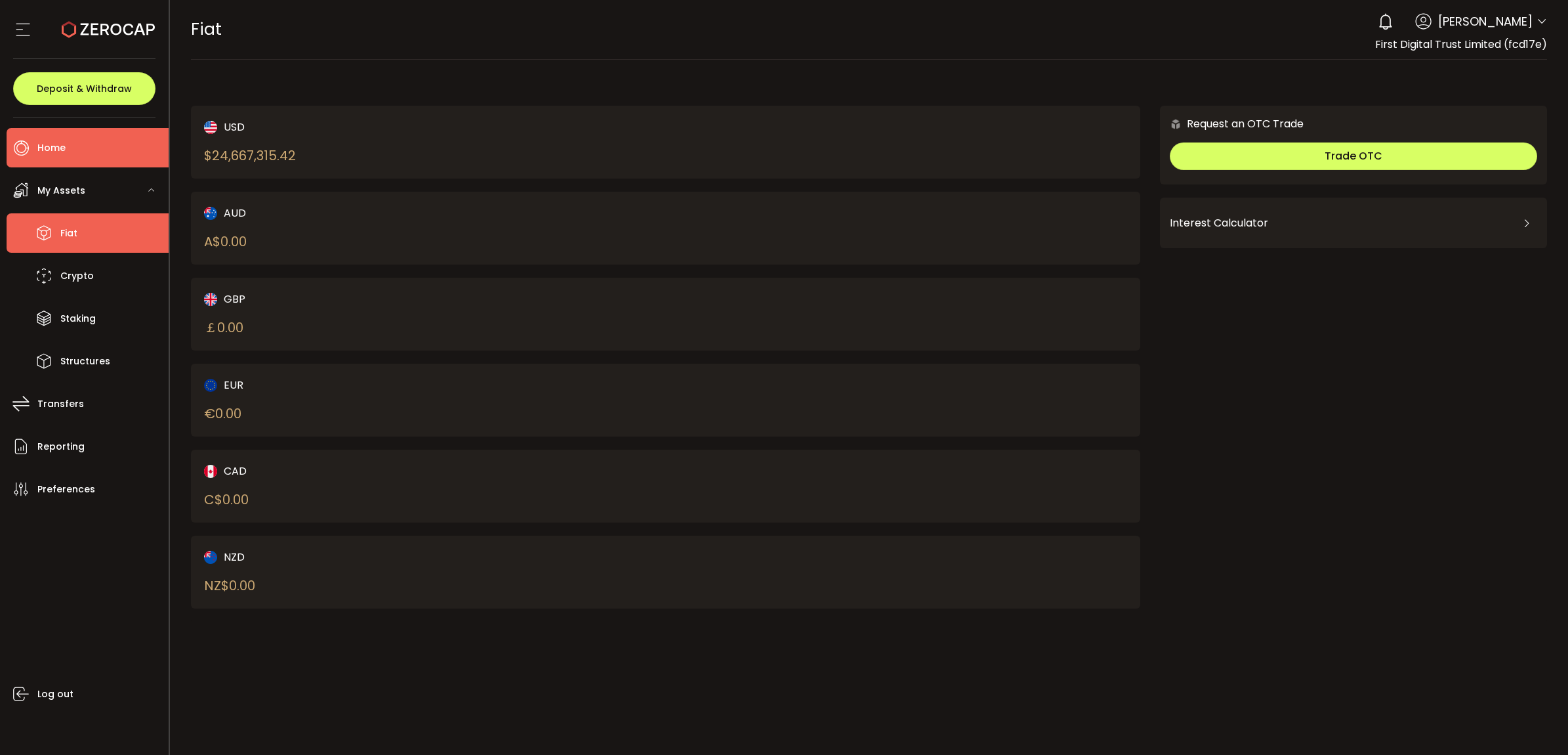
click at [84, 138] on li "Home" at bounding box center [88, 148] width 162 height 40
